Goal: Task Accomplishment & Management: Complete application form

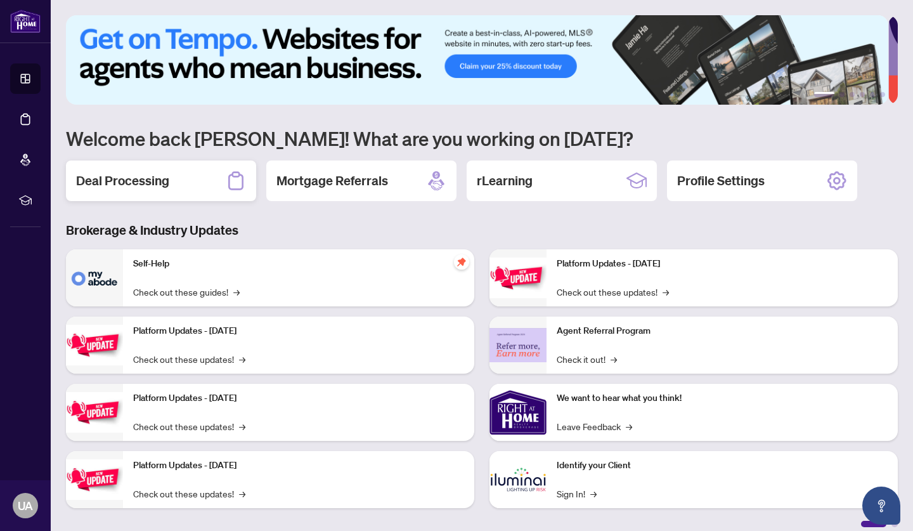
click at [137, 190] on div "Deal Processing" at bounding box center [161, 180] width 190 height 41
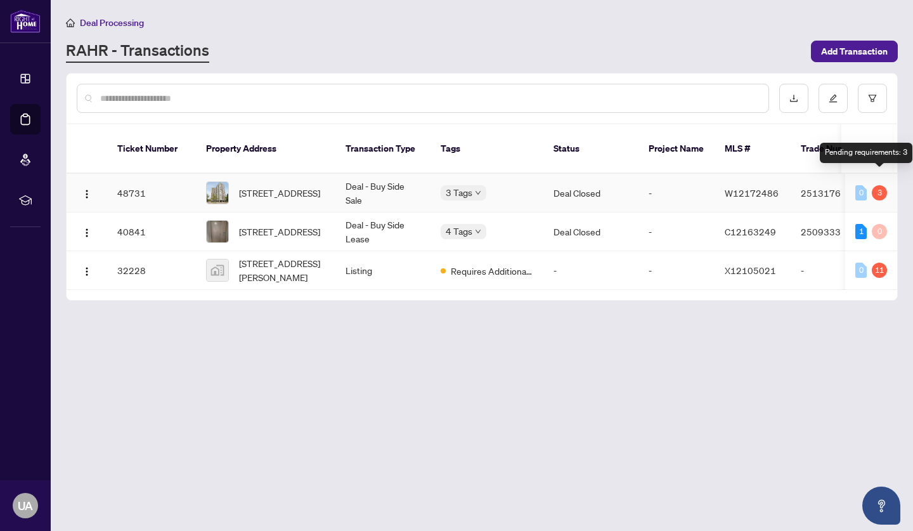
click at [879, 185] on div "3" at bounding box center [879, 192] width 15 height 15
click at [566, 179] on td "Deal Closed" at bounding box center [590, 193] width 95 height 39
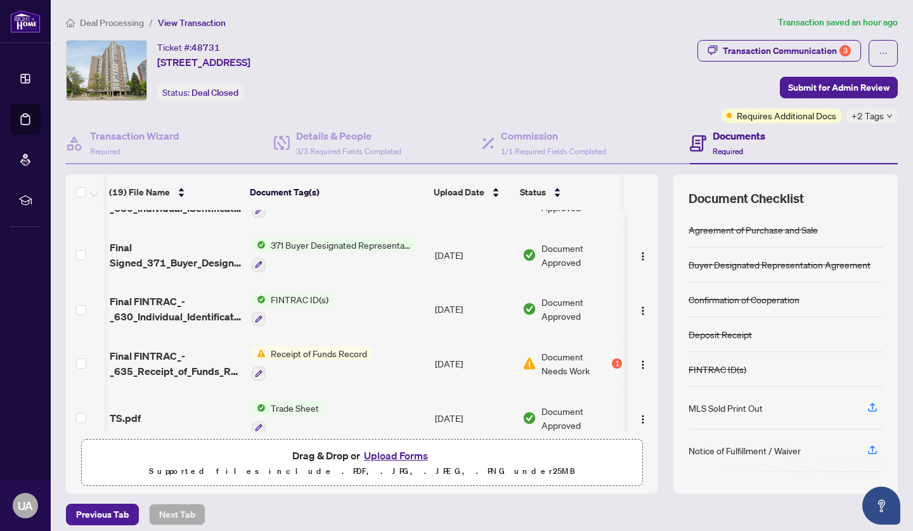
scroll to position [0, 1]
click at [469, 358] on td "[DATE]" at bounding box center [474, 363] width 88 height 55
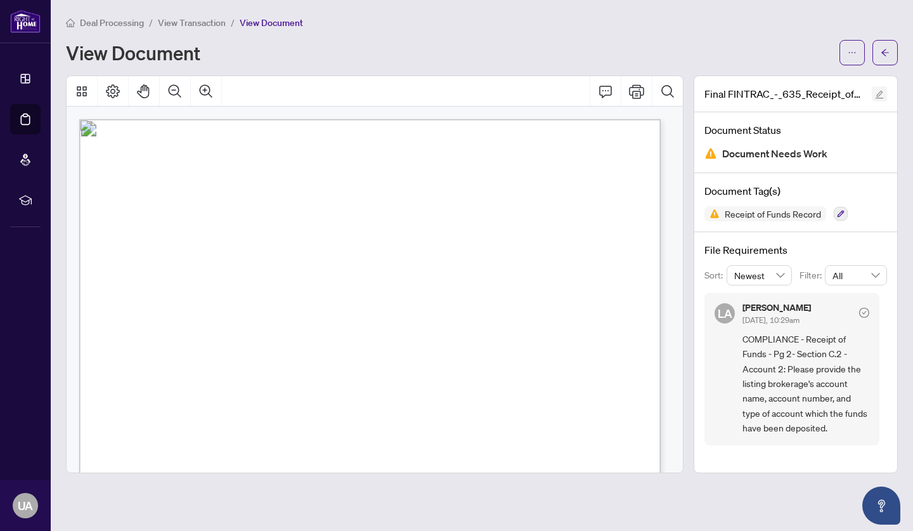
click at [880, 94] on icon "edit" at bounding box center [880, 95] width 8 height 8
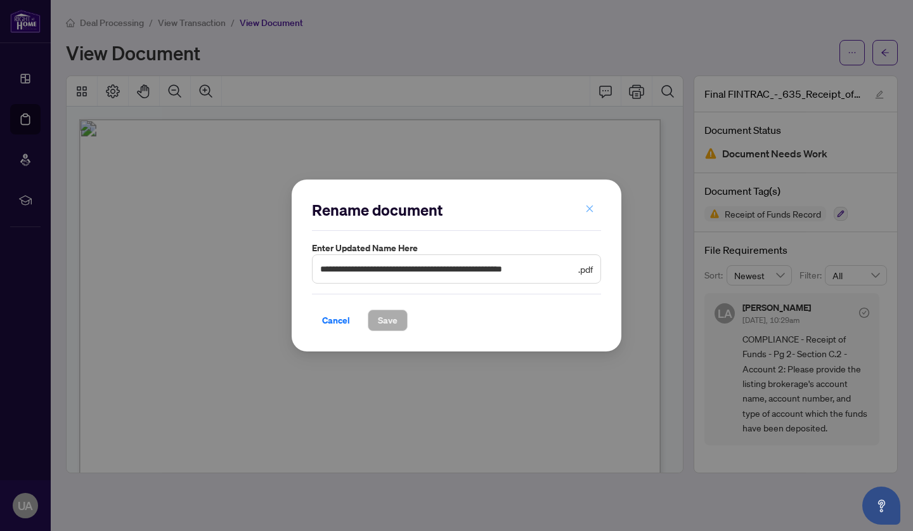
click at [594, 211] on button "button" at bounding box center [589, 209] width 25 height 22
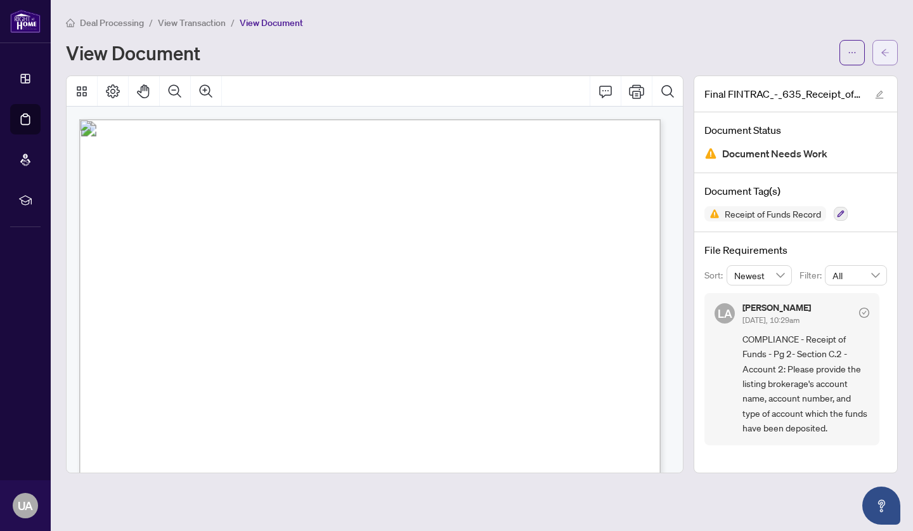
click at [888, 53] on icon "arrow-left" at bounding box center [885, 52] width 9 height 9
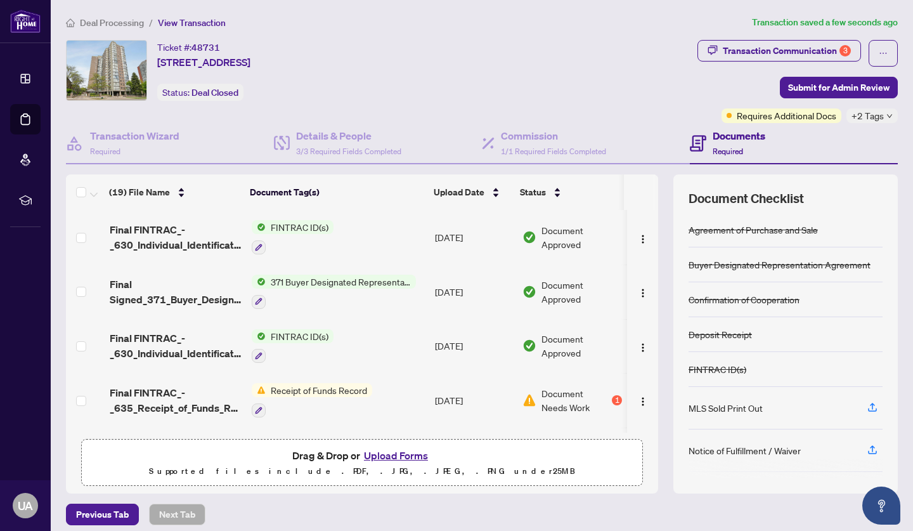
click at [402, 457] on button "Upload Forms" at bounding box center [396, 455] width 72 height 16
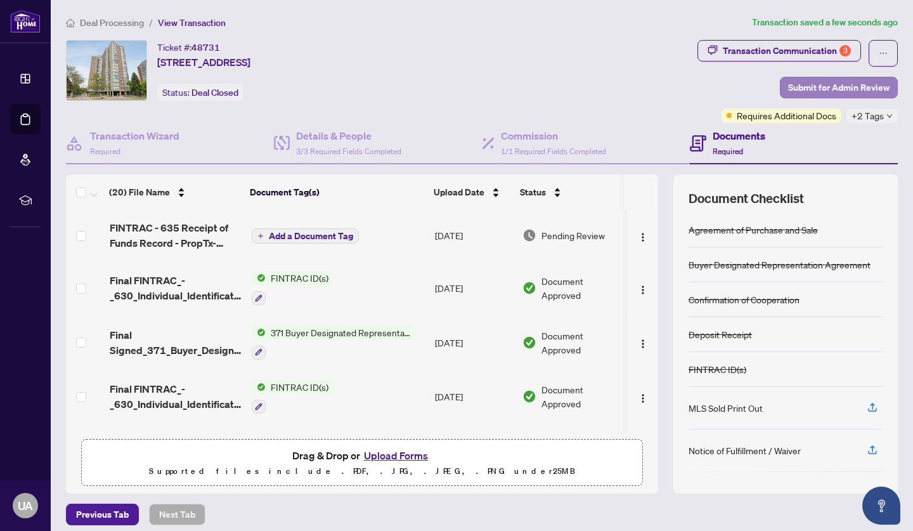
click at [828, 89] on span "Submit for Admin Review" at bounding box center [838, 87] width 101 height 20
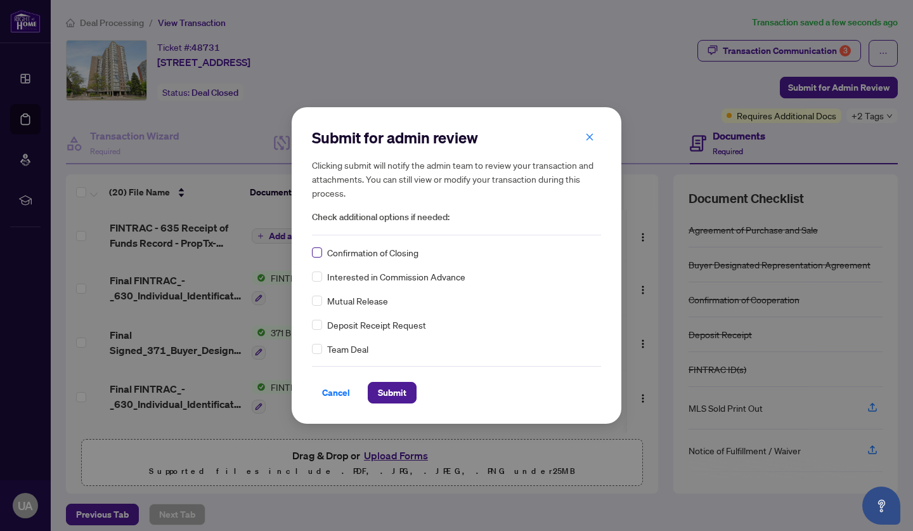
click at [320, 252] on span at bounding box center [317, 252] width 10 height 10
click at [392, 391] on span "Submit" at bounding box center [392, 392] width 29 height 20
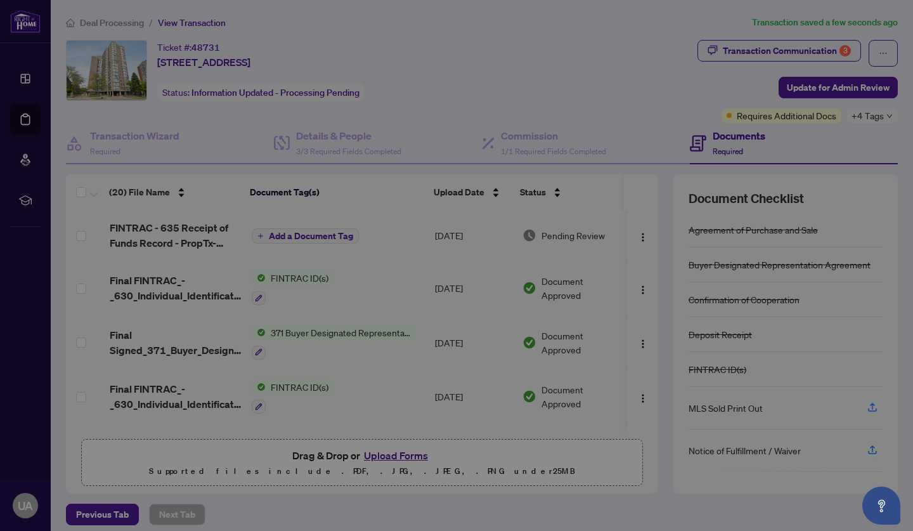
drag, startPoint x: 392, startPoint y: 391, endPoint x: 646, endPoint y: 285, distance: 274.8
click at [646, 285] on div "Your deal has been submitted! Here’s what happens next: You’ll get email update…" at bounding box center [456, 265] width 913 height 531
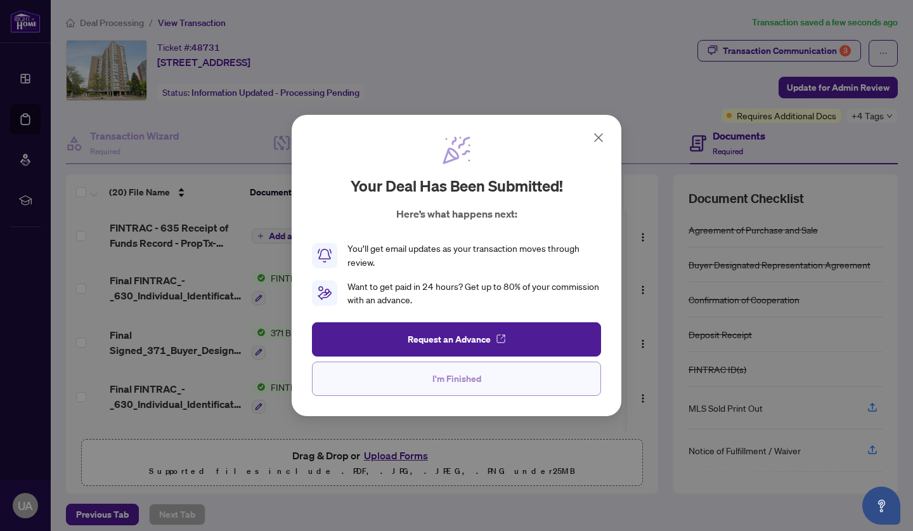
click at [469, 381] on span "I'm Finished" at bounding box center [456, 378] width 49 height 20
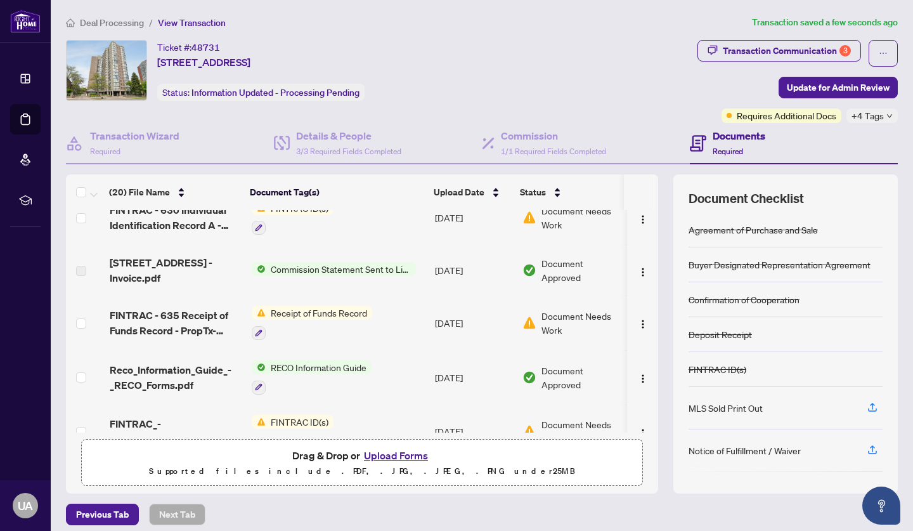
scroll to position [853, 0]
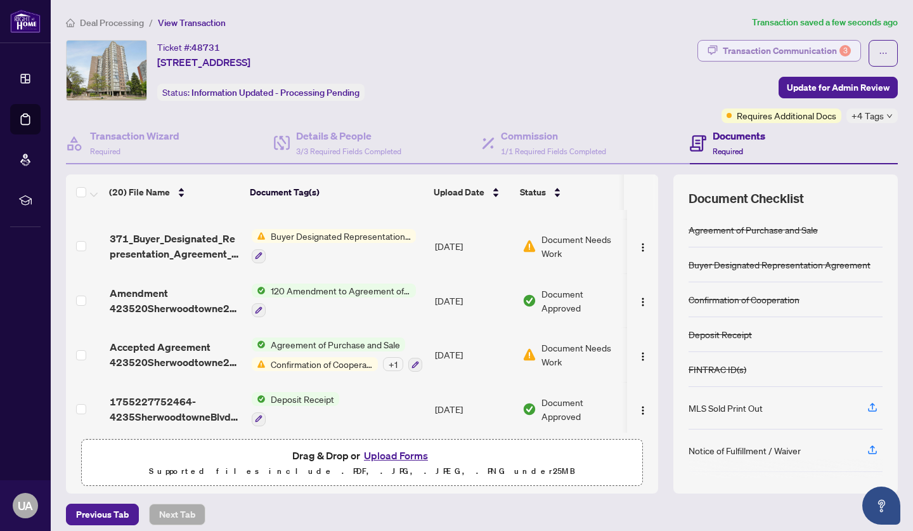
click at [770, 51] on div "Transaction Communication 3" at bounding box center [787, 51] width 128 height 20
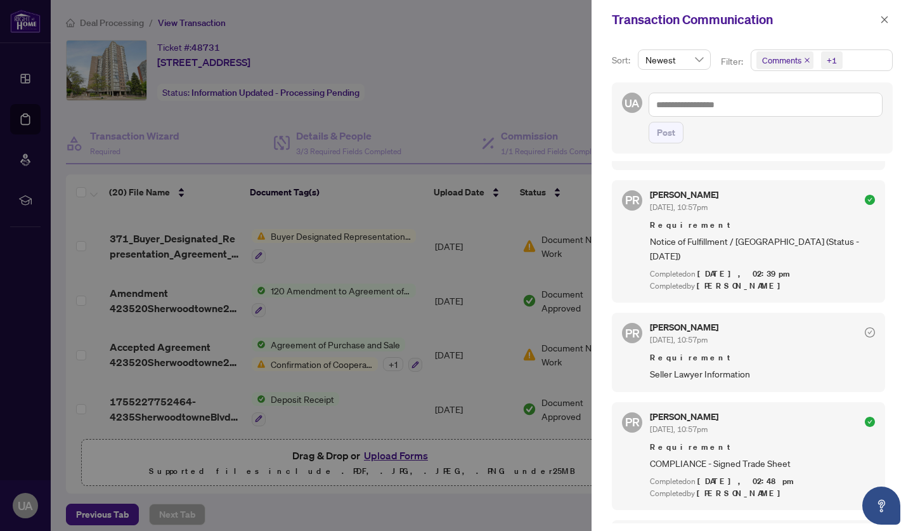
scroll to position [2420, 0]
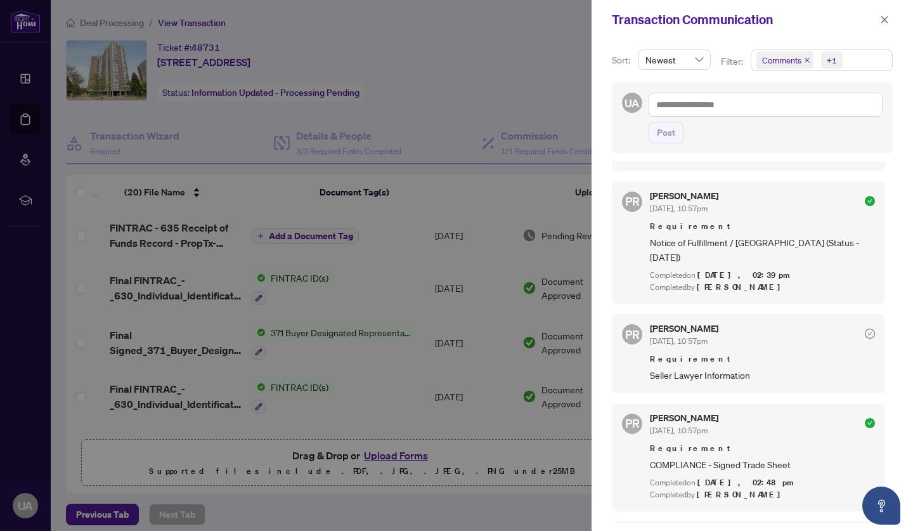
click at [425, 22] on div at bounding box center [456, 265] width 913 height 531
click at [89, 380] on div at bounding box center [456, 265] width 913 height 531
click at [885, 25] on span "button" at bounding box center [884, 20] width 9 height 20
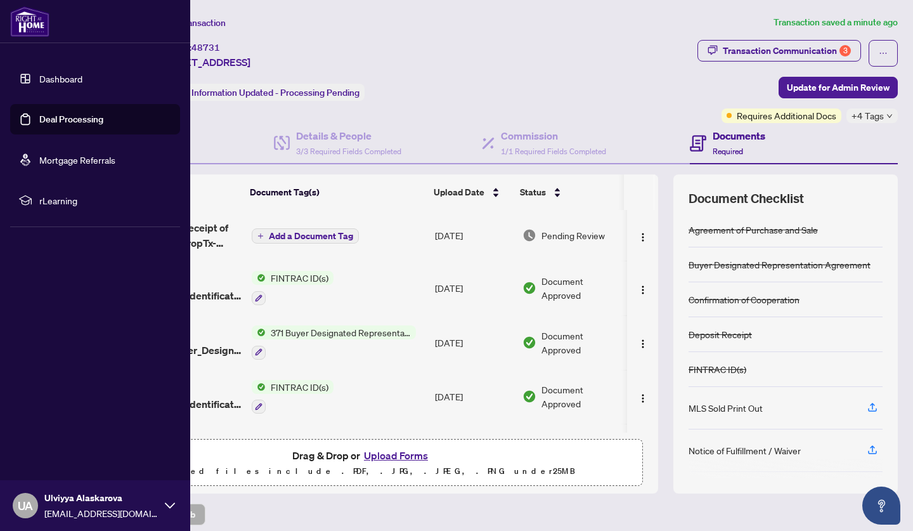
click at [65, 119] on link "Deal Processing" at bounding box center [71, 118] width 64 height 11
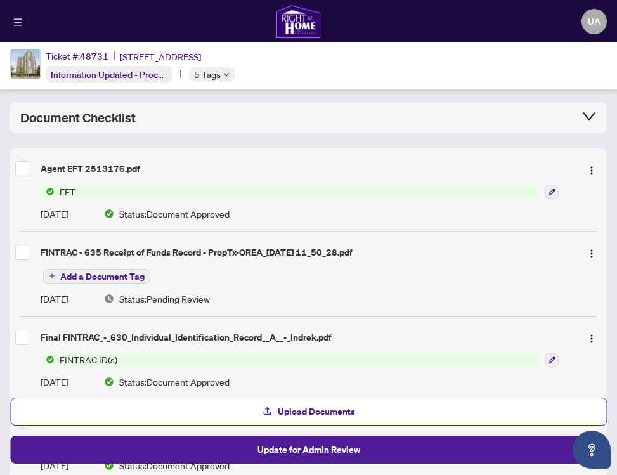
scroll to position [84, 0]
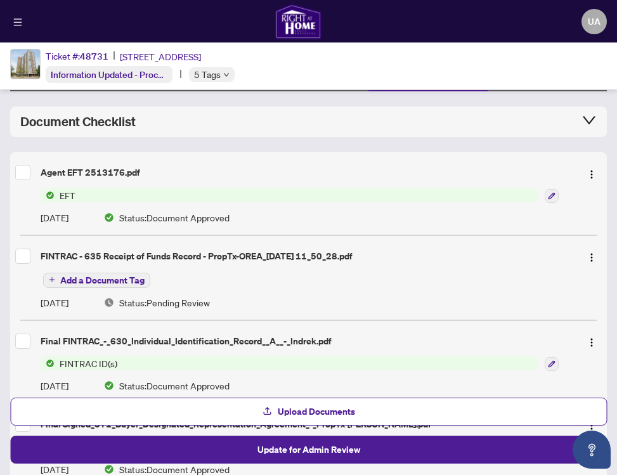
click at [180, 196] on span "EFT" at bounding box center [290, 195] width 498 height 14
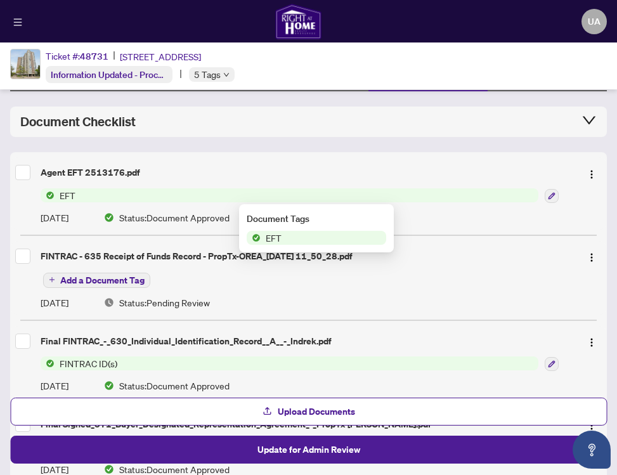
click at [58, 192] on span "EFT" at bounding box center [68, 195] width 26 height 14
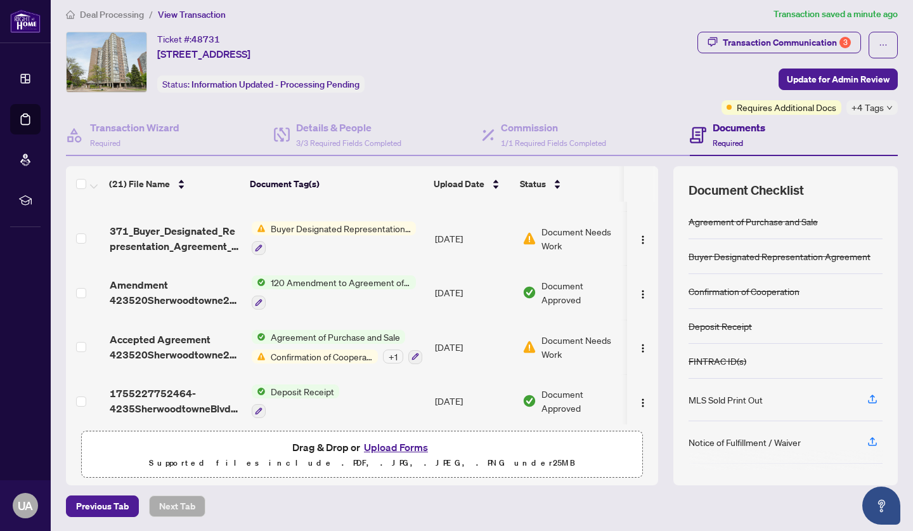
scroll to position [0, 0]
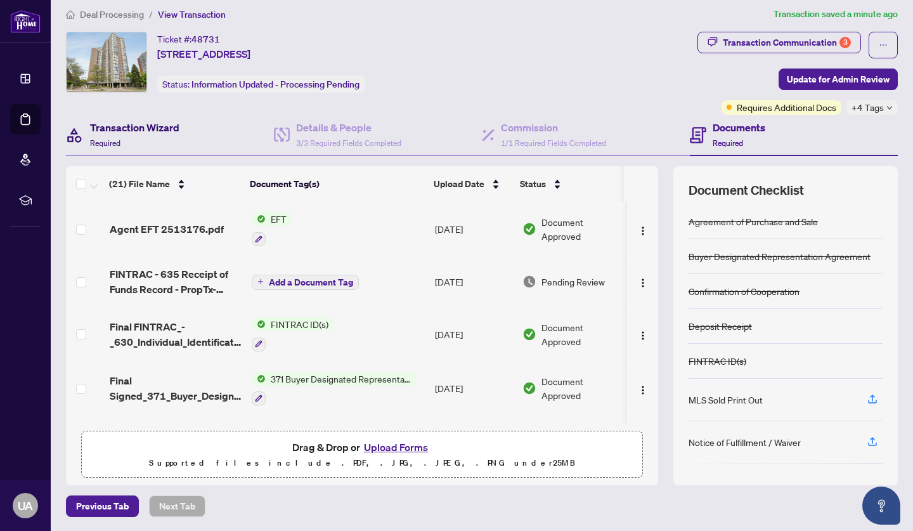
click at [159, 127] on h4 "Transaction Wizard" at bounding box center [134, 127] width 89 height 15
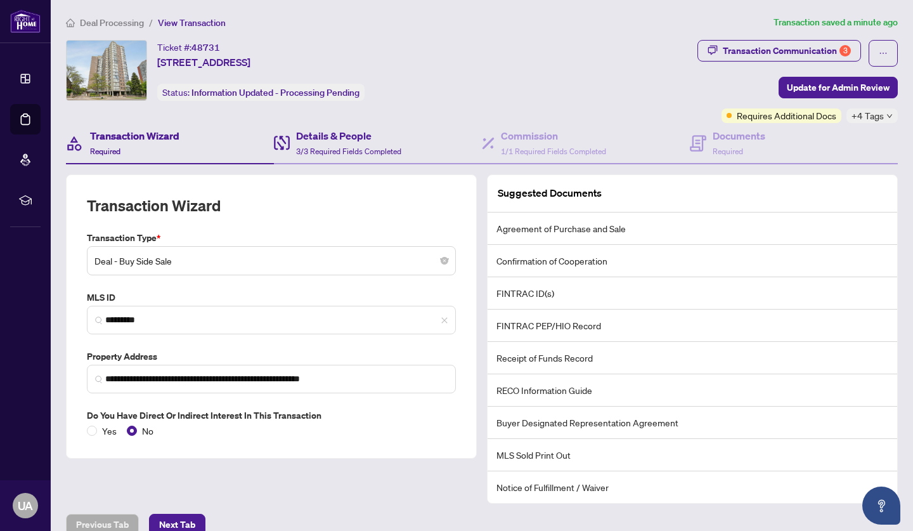
type input "**********"
click at [342, 148] on span "3/3 Required Fields Completed" at bounding box center [348, 151] width 105 height 10
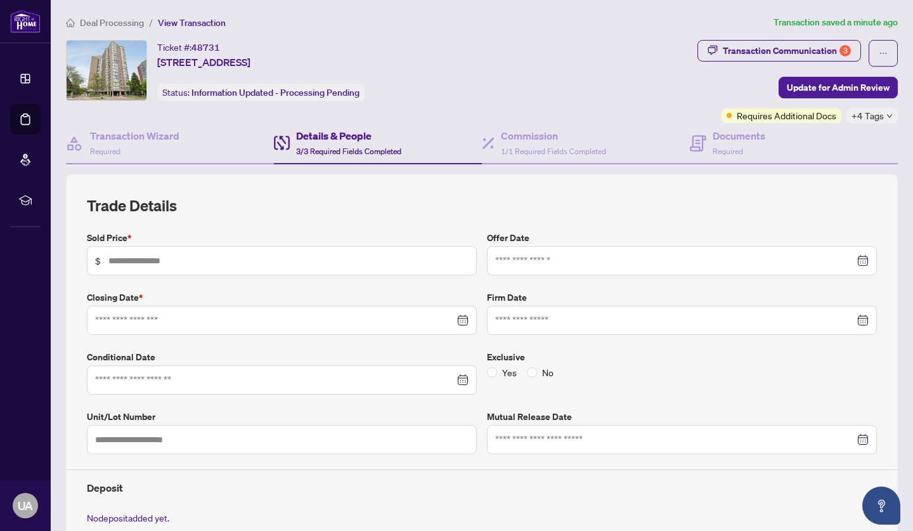
type input "*******"
type input "***"
type input "**********"
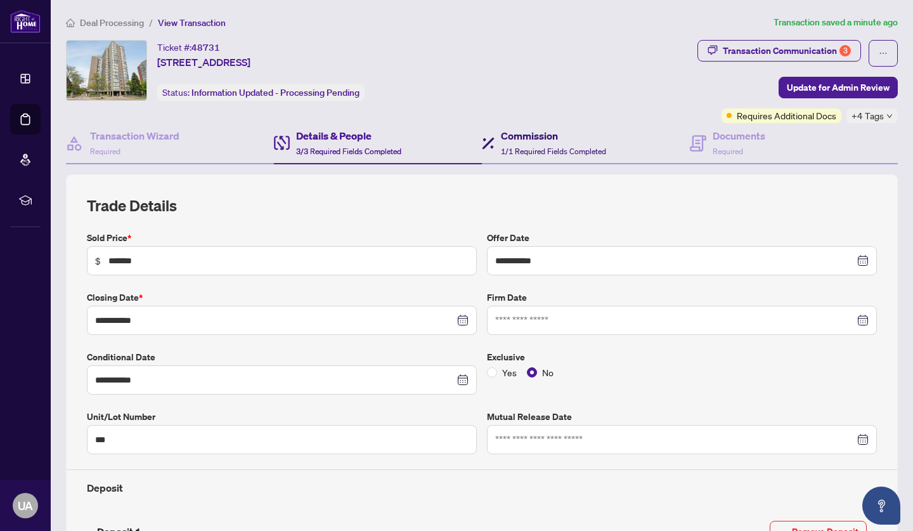
click at [453, 135] on h4 "Commission" at bounding box center [553, 135] width 105 height 15
